Goal: Task Accomplishment & Management: Manage account settings

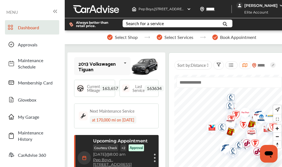
click at [35, 49] on link "Approvals" at bounding box center [32, 44] width 54 height 14
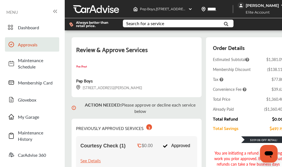
click at [143, 130] on div "PREVIOUSLY APPROVED SERVICES 3" at bounding box center [114, 127] width 76 height 9
click at [36, 24] on span "Dashboard" at bounding box center [37, 27] width 39 height 6
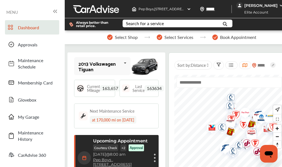
click at [275, 8] on div "[PERSON_NAME]" at bounding box center [261, 5] width 49 height 7
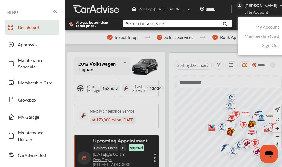
click at [270, 27] on link "My Account" at bounding box center [268, 27] width 24 height 6
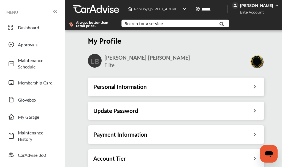
click at [226, 133] on div "Payment Information" at bounding box center [175, 134] width 165 height 7
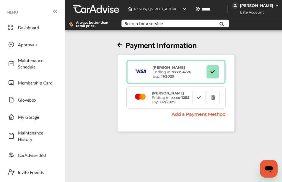
click at [215, 99] on icon at bounding box center [213, 97] width 5 height 4
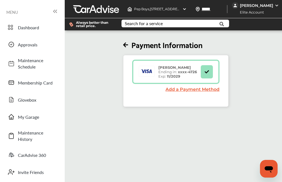
click at [275, 5] on img at bounding box center [277, 5] width 4 height 4
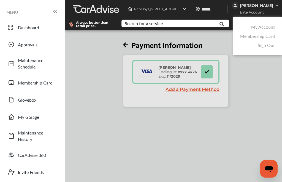
click at [270, 48] on link "Sign Out" at bounding box center [266, 45] width 17 height 6
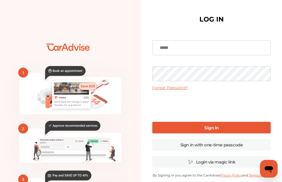
click at [223, 49] on input at bounding box center [211, 47] width 119 height 15
